Goal: Task Accomplishment & Management: Complete application form

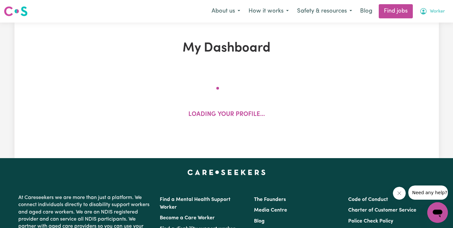
click at [432, 8] on span "Worker" at bounding box center [437, 11] width 15 height 7
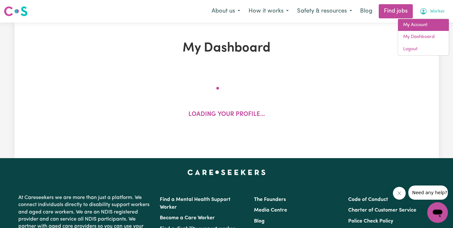
click at [426, 22] on link "My Account" at bounding box center [423, 25] width 51 height 12
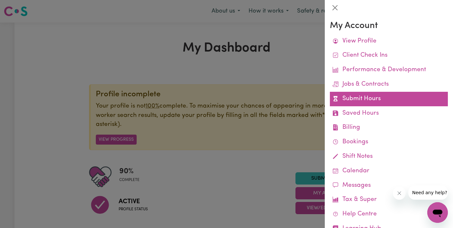
click at [373, 101] on link "Submit Hours" at bounding box center [389, 99] width 118 height 14
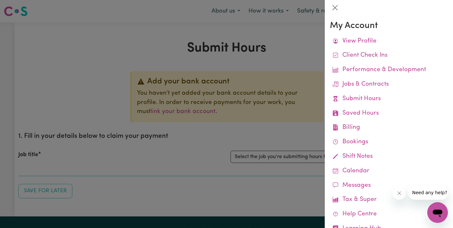
click at [246, 156] on div at bounding box center [226, 114] width 453 height 228
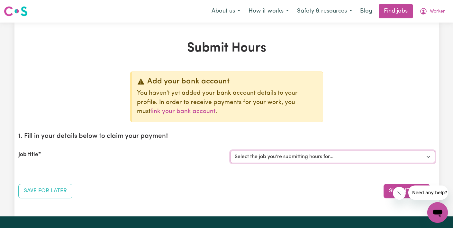
click at [250, 161] on select "Select the job you're submitting hours for... [Tumbi Umbi] Cleaner needed Tumbi…" at bounding box center [333, 156] width 204 height 12
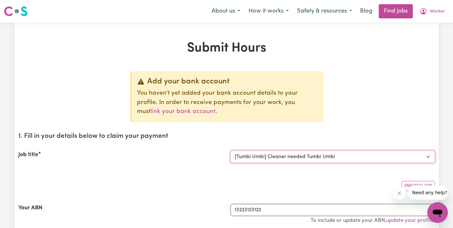
select select "0"
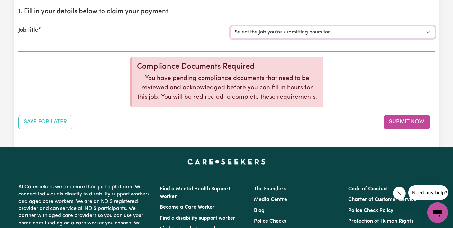
scroll to position [110, 0]
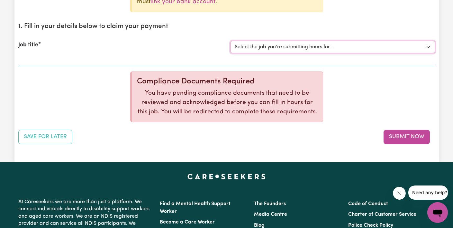
click at [259, 48] on select "Select the job you're submitting hours for... [Tumbi Umbi] Cleaner needed Tumbi…" at bounding box center [333, 47] width 204 height 12
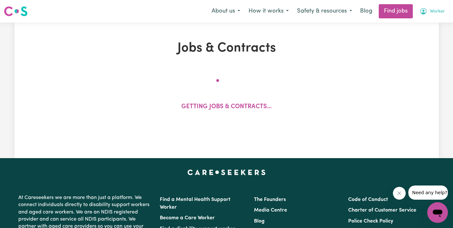
click at [442, 8] on span "Worker" at bounding box center [437, 11] width 15 height 7
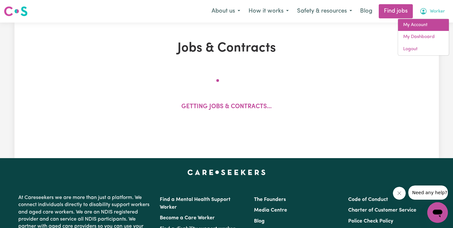
click at [432, 19] on link "My Account" at bounding box center [423, 25] width 51 height 12
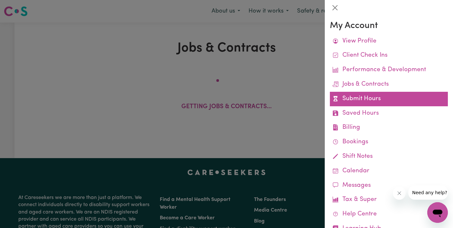
click at [375, 101] on link "Submit Hours" at bounding box center [389, 99] width 118 height 14
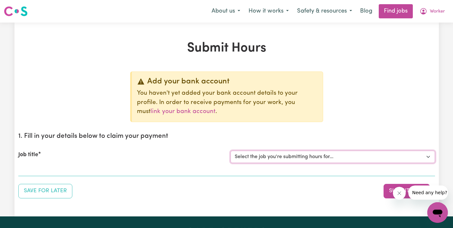
click at [332, 153] on select "Select the job you're submitting hours for... [Tumbi Umbi] Cleaner needed Tumbi…" at bounding box center [333, 156] width 204 height 12
select select "14162"
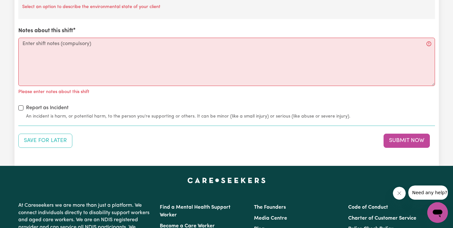
scroll to position [811, 0]
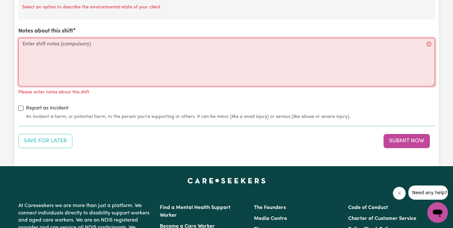
click at [116, 64] on textarea "Notes about this shift" at bounding box center [226, 62] width 417 height 48
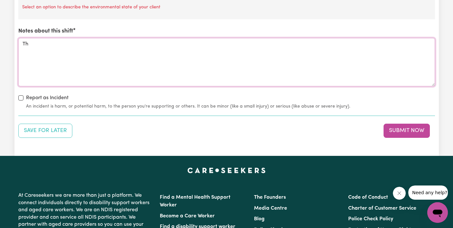
type textarea "T"
type textarea "There was an incident"
